Goal: Information Seeking & Learning: Learn about a topic

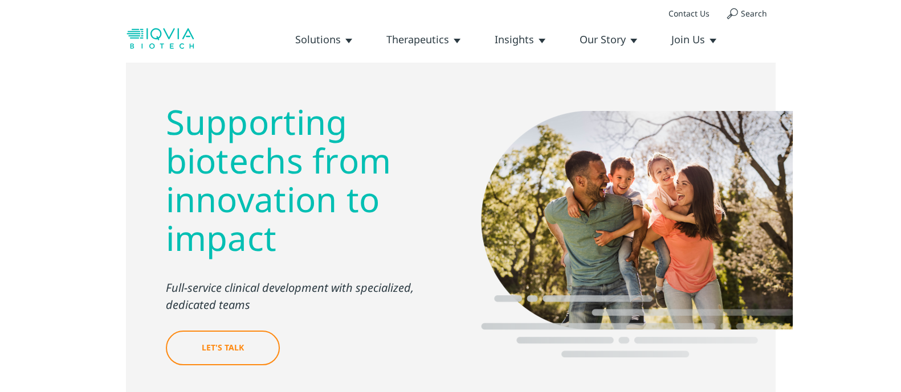
click at [349, 41] on link "Solutions" at bounding box center [323, 39] width 57 height 14
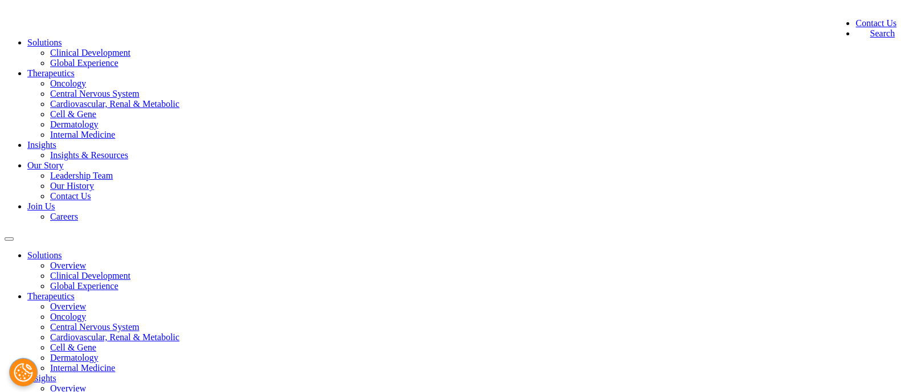
click at [62, 41] on link "Solutions" at bounding box center [44, 43] width 34 height 10
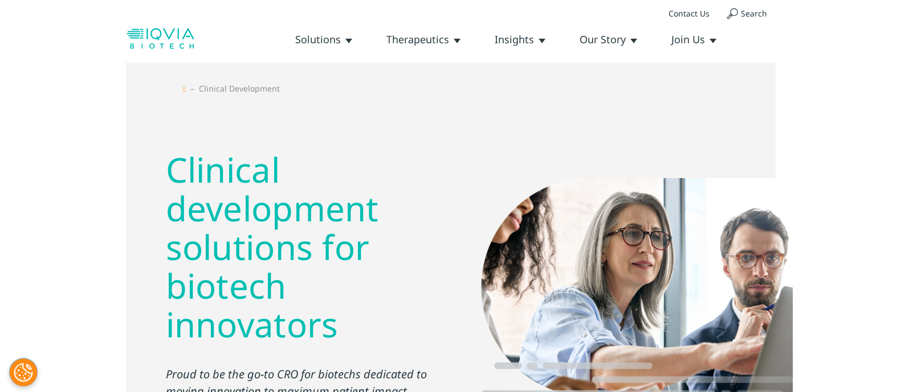
click at [310, 42] on link "Solutions" at bounding box center [323, 39] width 57 height 14
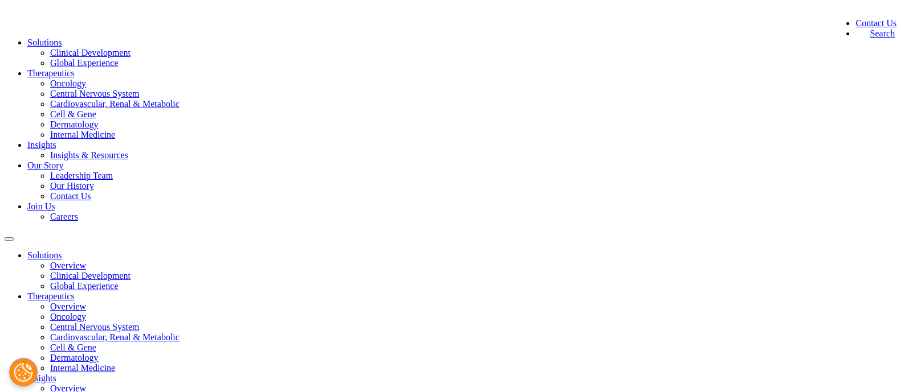
click at [62, 41] on link "Solutions" at bounding box center [44, 43] width 34 height 10
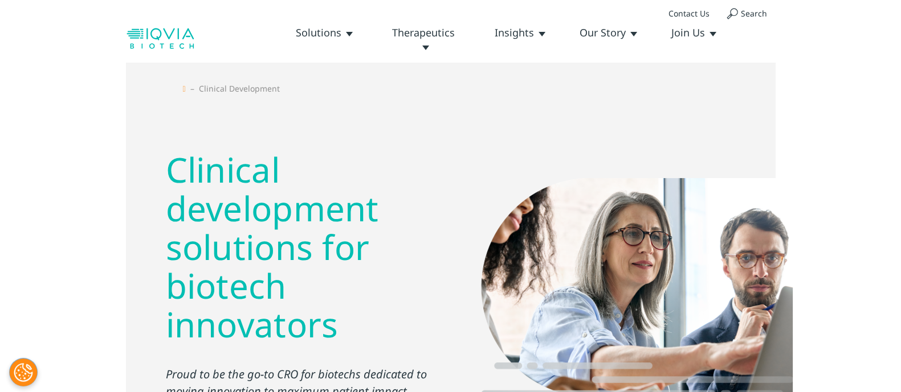
click at [0, 0] on link "Oncology" at bounding box center [0, 0] width 0 height 0
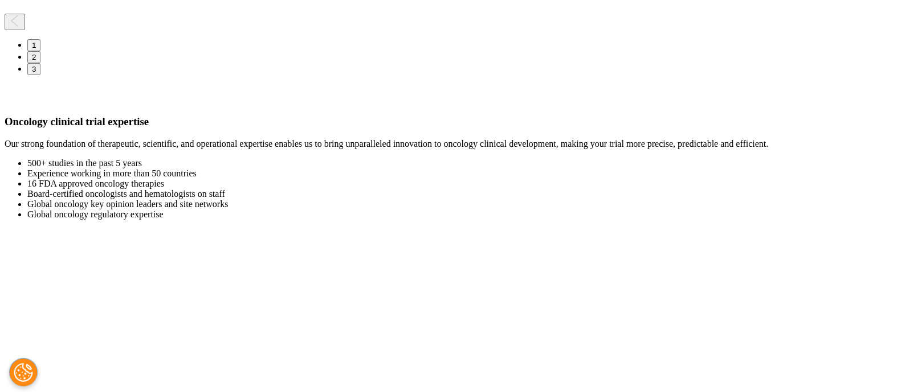
scroll to position [1851, 0]
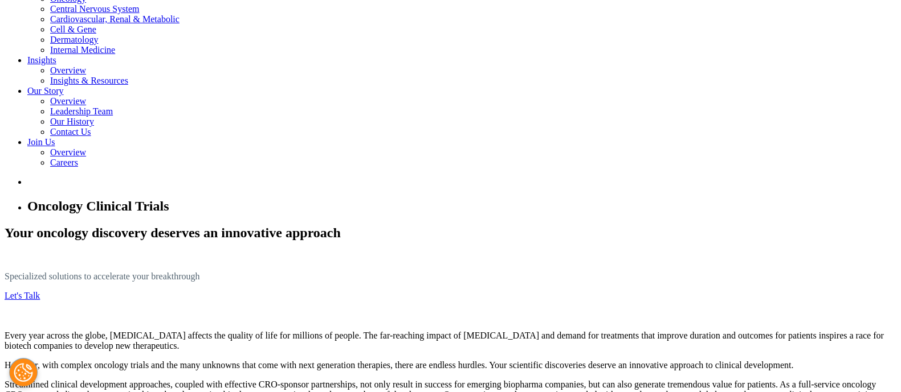
scroll to position [0, 0]
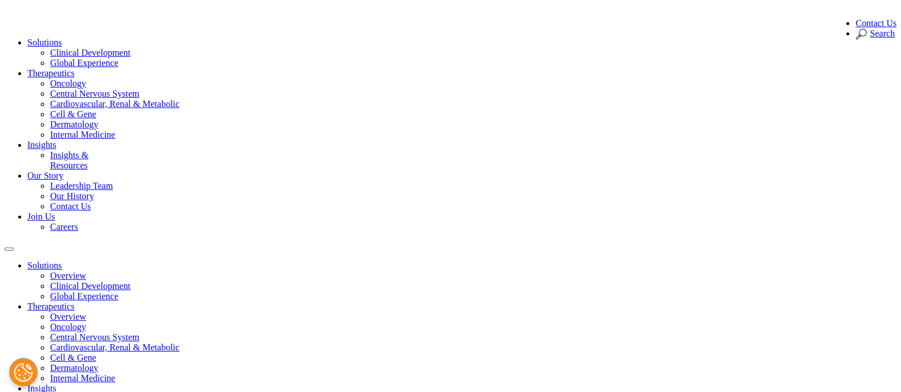
click at [56, 140] on link "Insights" at bounding box center [41, 145] width 29 height 10
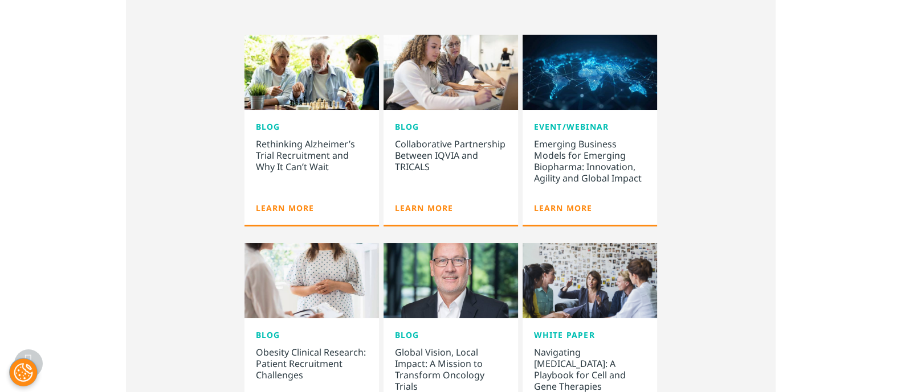
scroll to position [608, 0]
